Goal: Task Accomplishment & Management: Complete application form

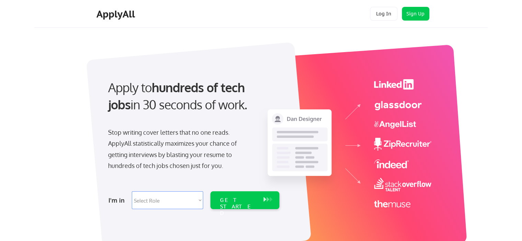
click at [191, 207] on select "Select Role Software Engineering Product Management Customer Success Sales UI/U…" at bounding box center [167, 201] width 71 height 18
select select ""sales0""
click at [132, 192] on select "Select Role Software Engineering Product Management Customer Success Sales UI/U…" at bounding box center [167, 201] width 71 height 18
select select ""sales0""
click at [248, 203] on div "GET STARTED" at bounding box center [238, 207] width 37 height 20
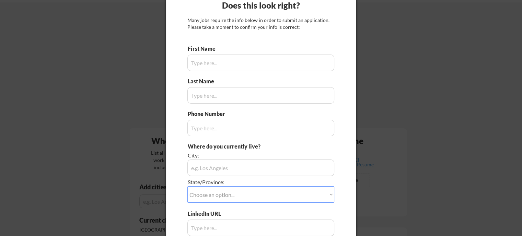
scroll to position [26, 0]
click at [259, 59] on input "input" at bounding box center [260, 62] width 147 height 16
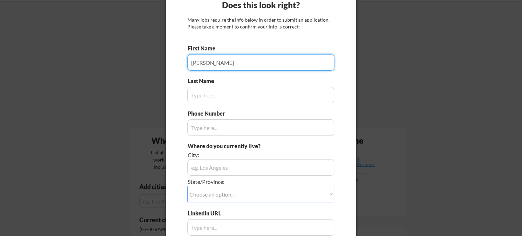
type input "Brian"
click at [235, 97] on input "input" at bounding box center [260, 95] width 147 height 16
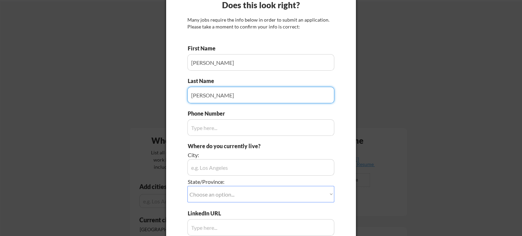
type input "Waldon"
click at [227, 125] on input "input" at bounding box center [260, 128] width 147 height 16
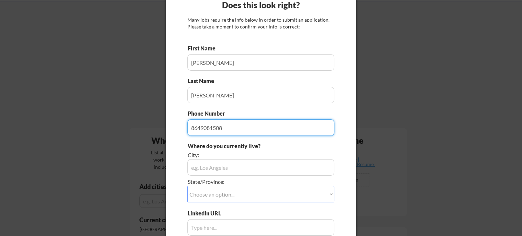
type input "8649081508"
click at [224, 166] on input "input" at bounding box center [260, 167] width 147 height 16
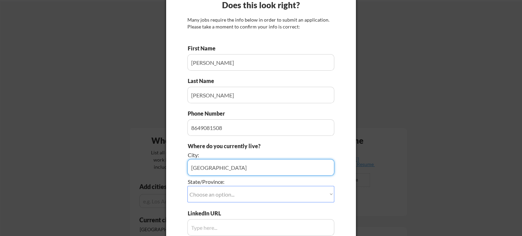
type input "Charleston"
click at [228, 193] on select "Choose an option... Other/Not Applicable Alabama Alaska Alberta Arizona Arkansa…" at bounding box center [260, 194] width 147 height 16
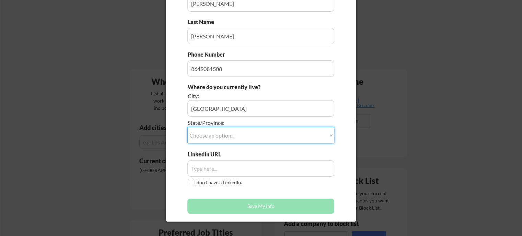
scroll to position [74, 0]
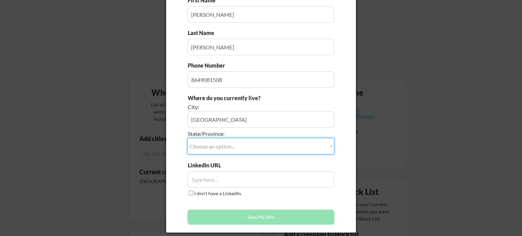
click at [241, 148] on select "Choose an option... Other/Not Applicable Alabama Alaska Alberta Arizona Arkansa…" at bounding box center [260, 146] width 147 height 16
select select ""South Carolina""
click at [187, 138] on select "Choose an option... Other/Not Applicable Alabama Alaska Alberta Arizona Arkansa…" at bounding box center [260, 146] width 147 height 16
click at [191, 193] on input "I don't have a LinkedIn." at bounding box center [191, 193] width 4 height 4
checkbox input "true"
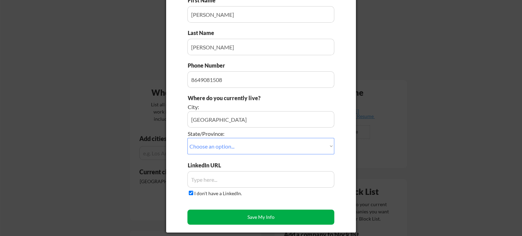
click at [223, 213] on button "Save My Info" at bounding box center [260, 217] width 147 height 15
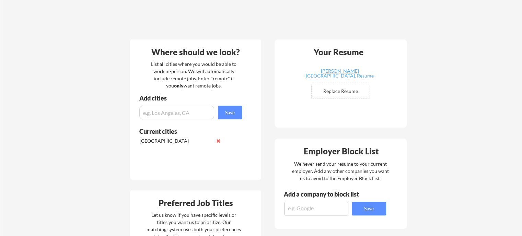
scroll to position [116, 0]
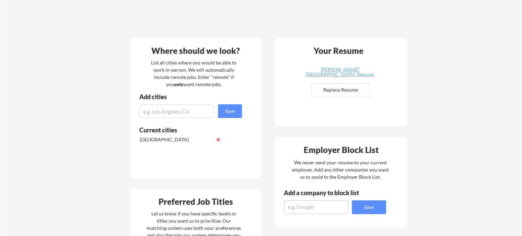
click at [348, 88] on input "file" at bounding box center [341, 90] width 58 height 13
type input "C:\fakepath\BRIAN WALDON REUSME.pdf"
click at [328, 69] on div "BRIAN WALDON REUSME.pdf" at bounding box center [340, 69] width 82 height 5
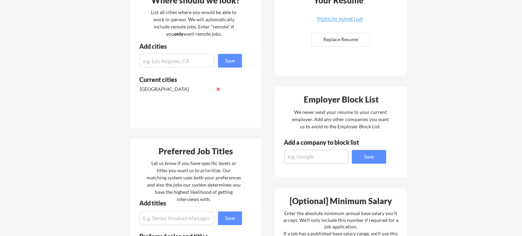
scroll to position [165, 0]
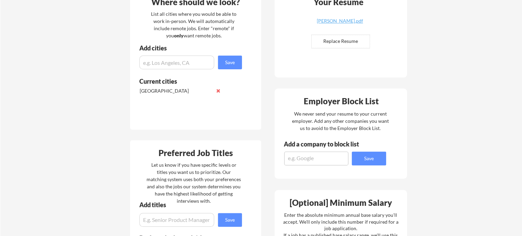
click at [185, 60] on input "input" at bounding box center [176, 63] width 75 height 14
type input "remote"
click at [228, 61] on button "Save" at bounding box center [230, 63] width 24 height 14
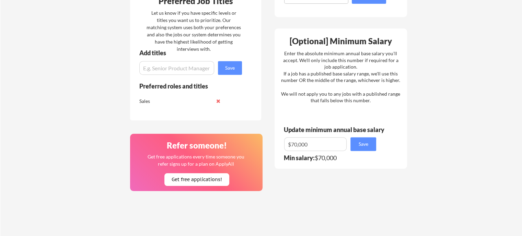
scroll to position [324, 0]
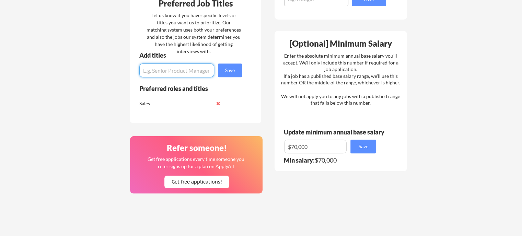
click at [188, 72] on input "input" at bounding box center [176, 71] width 75 height 14
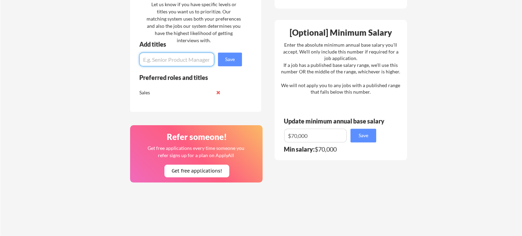
scroll to position [334, 0]
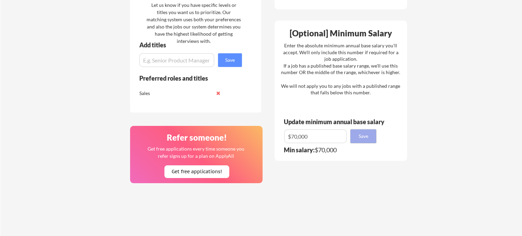
click at [372, 135] on button "Save" at bounding box center [364, 136] width 26 height 14
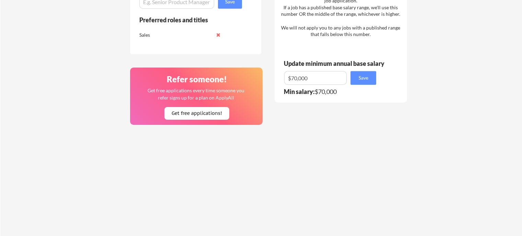
scroll to position [393, 0]
click at [351, 71] on button "Save" at bounding box center [364, 78] width 26 height 14
click at [212, 110] on button "Get free applications!" at bounding box center [196, 113] width 65 height 13
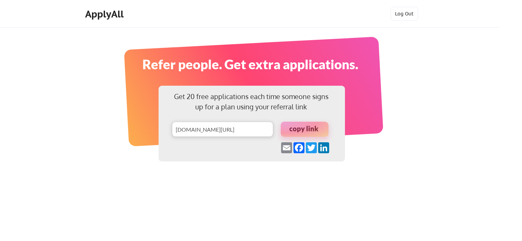
click at [296, 130] on div at bounding box center [305, 129] width 48 height 15
